Goal: Task Accomplishment & Management: Use online tool/utility

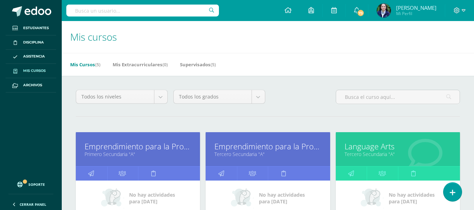
click at [454, 194] on icon at bounding box center [453, 192] width 6 height 7
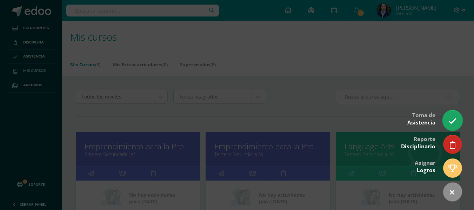
click at [448, 118] on link at bounding box center [452, 120] width 20 height 20
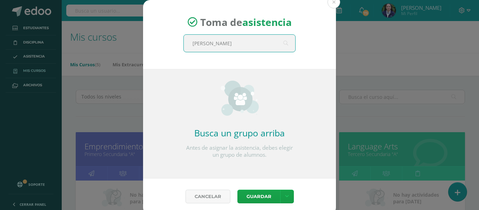
type input "quinto"
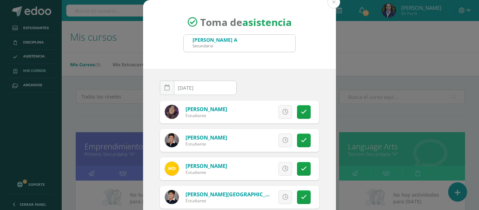
click at [202, 84] on input "[DATE]" at bounding box center [198, 88] width 76 height 14
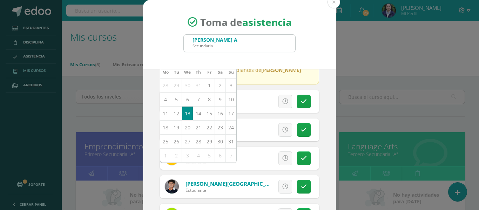
scroll to position [35, 0]
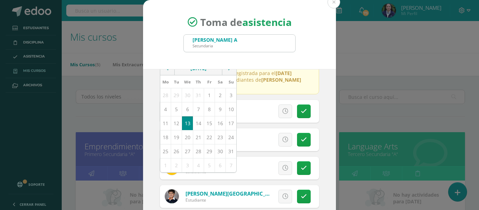
click at [314, 83] on div "[DATE] August, 2025 Mo Tu We Th Fr Sa Su 28 29 30 31 1 2 3 4 5 6 7 8 9 10 11 12…" at bounding box center [239, 149] width 193 height 160
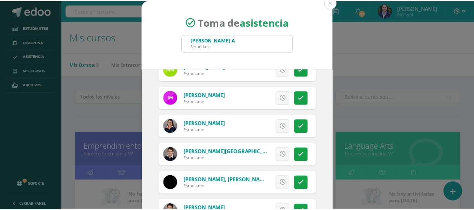
scroll to position [491, 0]
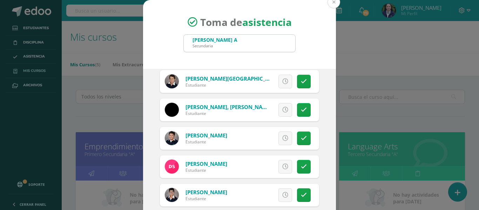
click at [333, 1] on button at bounding box center [334, 2] width 13 height 13
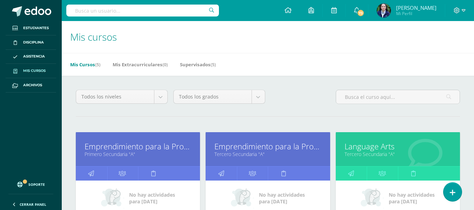
drag, startPoint x: 454, startPoint y: 189, endPoint x: 376, endPoint y: 119, distance: 104.6
click at [454, 189] on icon at bounding box center [453, 192] width 6 height 7
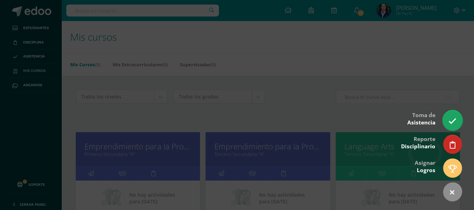
click at [454, 121] on icon at bounding box center [452, 121] width 8 height 8
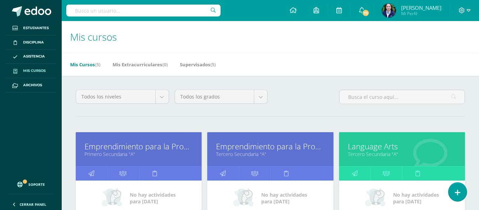
click at [367, 76] on div "Toma de asistencia Quinto Bachillerato A Secundaria quinto 2025-08-13 August, 2…" at bounding box center [240, 132] width 474 height 265
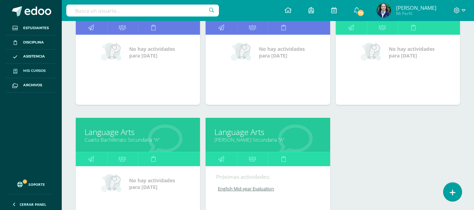
scroll to position [230, 0]
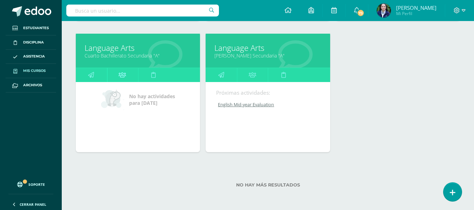
click at [124, 73] on icon at bounding box center [122, 75] width 7 height 14
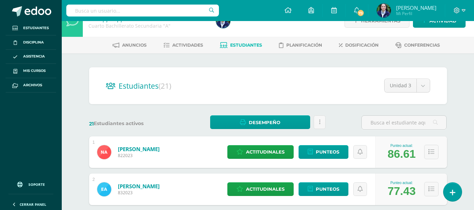
click at [212, 51] on ul "Anuncios Actividades Estudiantes Planificación Dosificación Conferencias" at bounding box center [276, 45] width 412 height 12
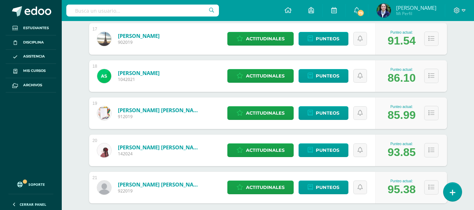
scroll to position [737, 0]
